Goal: Navigation & Orientation: Find specific page/section

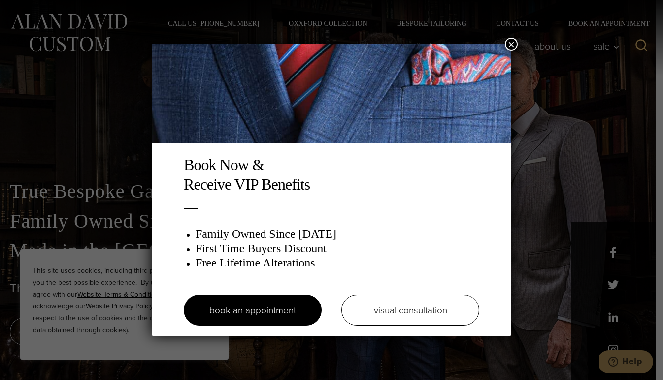
click at [511, 40] on button "×" at bounding box center [511, 44] width 13 height 13
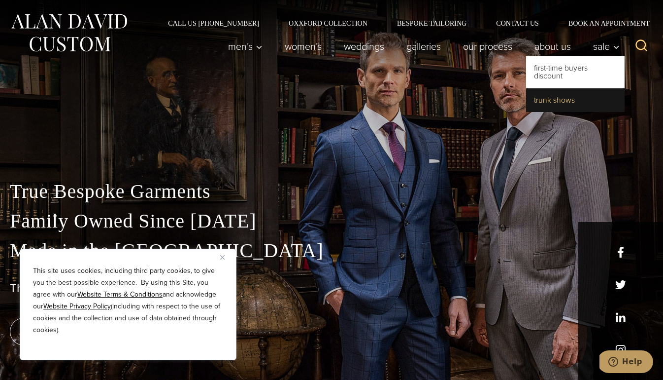
click at [563, 102] on link "Trunk Shows" at bounding box center [575, 100] width 99 height 24
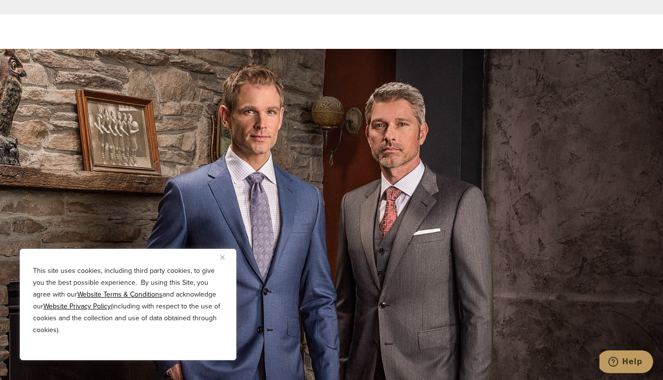
scroll to position [2504, 0]
